Goal: Task Accomplishment & Management: Complete application form

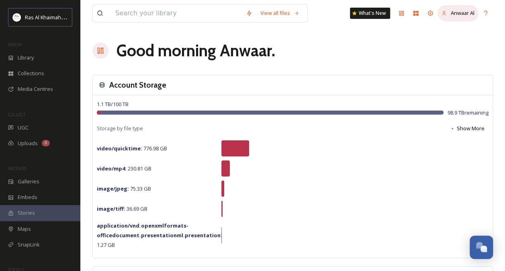
click at [448, 14] on div "Anwaar Al" at bounding box center [458, 13] width 41 height 16
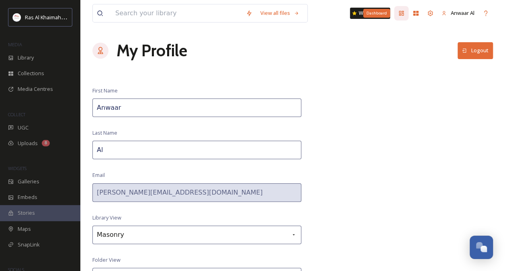
click at [398, 13] on icon at bounding box center [401, 13] width 6 height 6
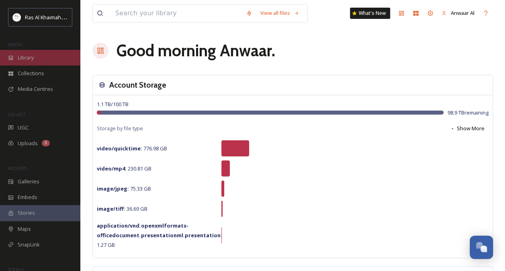
click at [32, 55] on span "Library" at bounding box center [26, 58] width 16 height 8
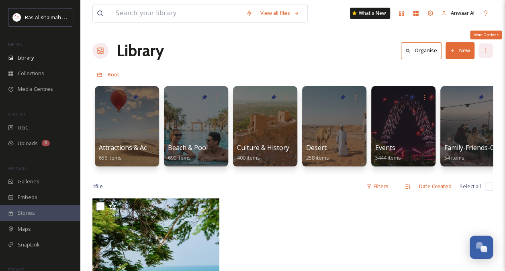
click at [486, 53] on icon at bounding box center [485, 50] width 6 height 6
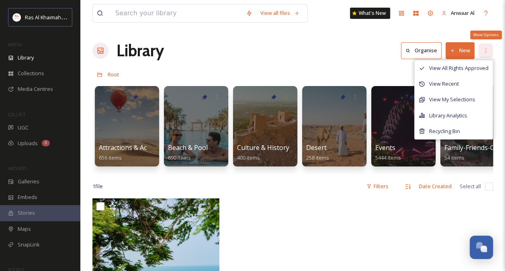
click at [486, 53] on icon at bounding box center [485, 50] width 6 height 6
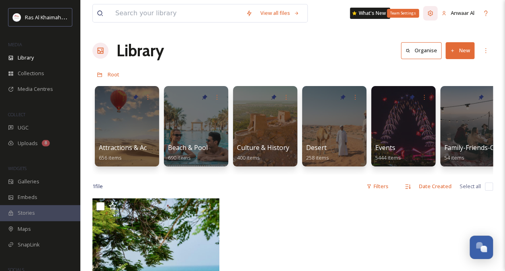
click at [429, 13] on icon at bounding box center [430, 13] width 6 height 6
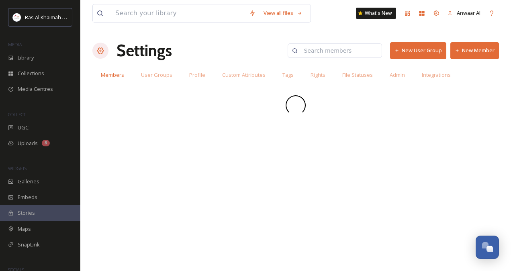
click at [472, 53] on button "New Member" at bounding box center [474, 50] width 49 height 16
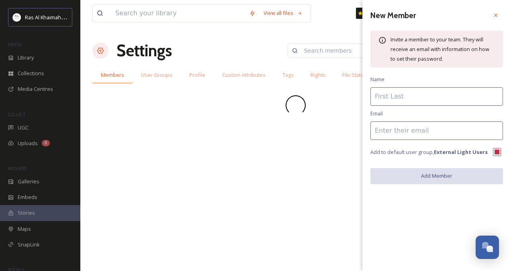
click at [399, 98] on input at bounding box center [436, 96] width 133 height 18
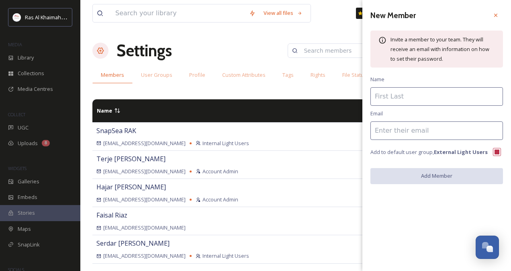
click at [375, 130] on input at bounding box center [436, 130] width 133 height 18
paste input "[EMAIL_ADDRESS][DOMAIN_NAME]."
type input "[EMAIL_ADDRESS][DOMAIN_NAME]."
click at [390, 102] on input at bounding box center [436, 96] width 133 height 18
paste input "[EMAIL_ADDRESS][DOMAIN_NAME]."
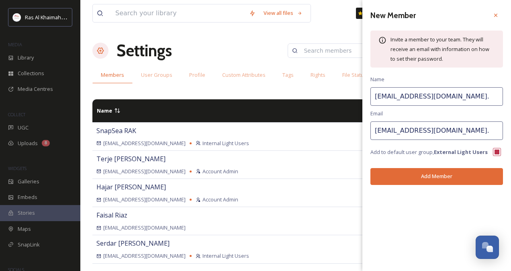
drag, startPoint x: 457, startPoint y: 97, endPoint x: 401, endPoint y: 94, distance: 56.0
click at [401, 94] on input "[EMAIL_ADDRESS][DOMAIN_NAME]." at bounding box center [436, 96] width 133 height 18
type input "anexads"
click at [416, 178] on button "Add Member" at bounding box center [436, 176] width 133 height 16
